Goal: Information Seeking & Learning: Find specific fact

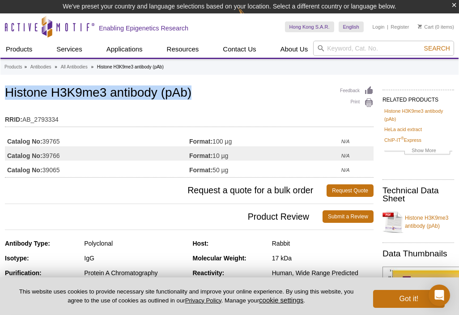
drag, startPoint x: 195, startPoint y: 96, endPoint x: -1, endPoint y: 90, distance: 196.2
copy h1 "Histone H3K9me3 antibody (pAb)"
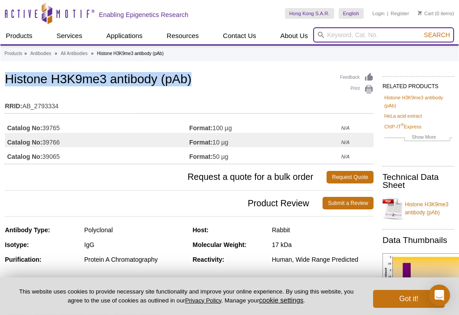
click at [330, 33] on input "search" at bounding box center [383, 34] width 141 height 15
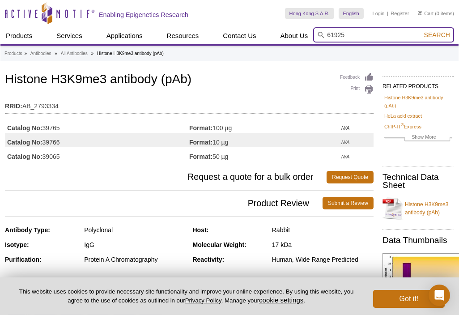
type input "61925"
click at [422, 31] on button "Search" at bounding box center [437, 35] width 31 height 8
